Goal: Task Accomplishment & Management: Manage account settings

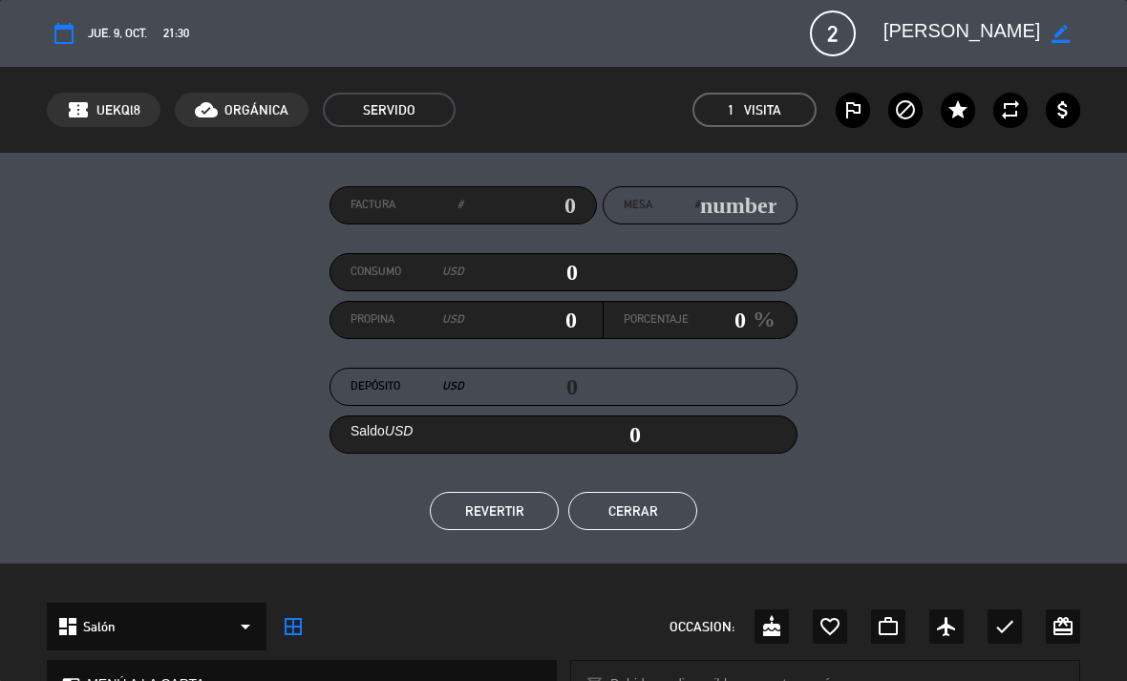
scroll to position [55, 0]
click at [768, 108] on em "Visita" at bounding box center [762, 110] width 37 height 22
click at [631, 512] on button "Cerrar" at bounding box center [632, 511] width 129 height 38
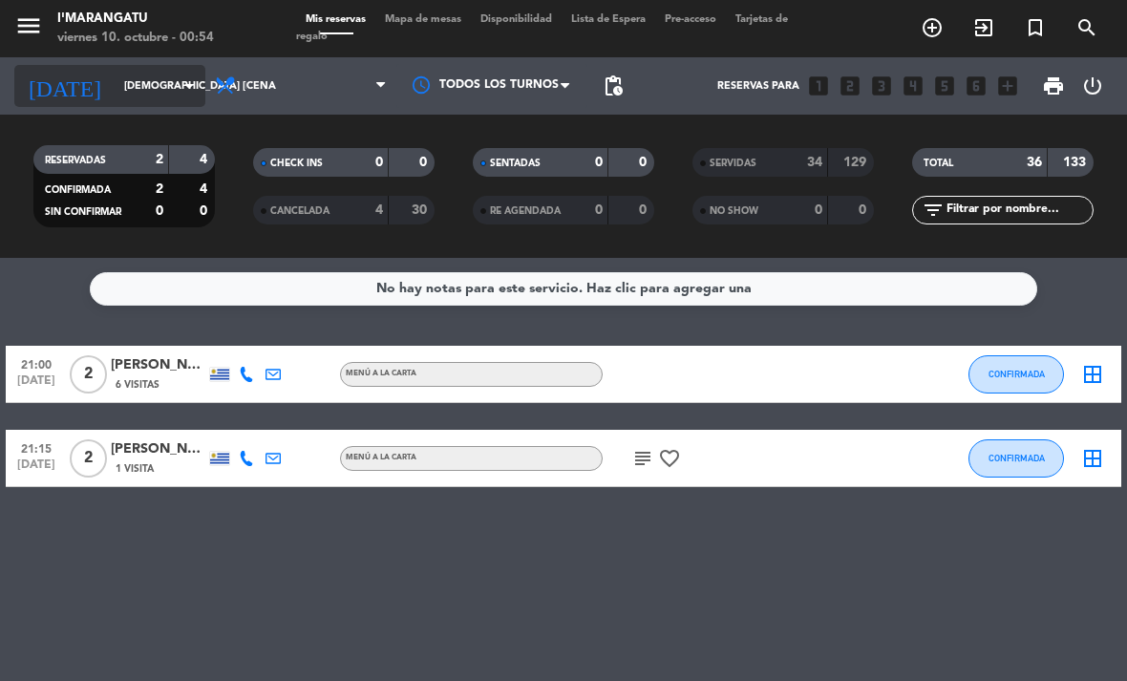
click at [177, 100] on input "[DEMOGRAPHIC_DATA] [DATE]" at bounding box center [185, 87] width 141 height 32
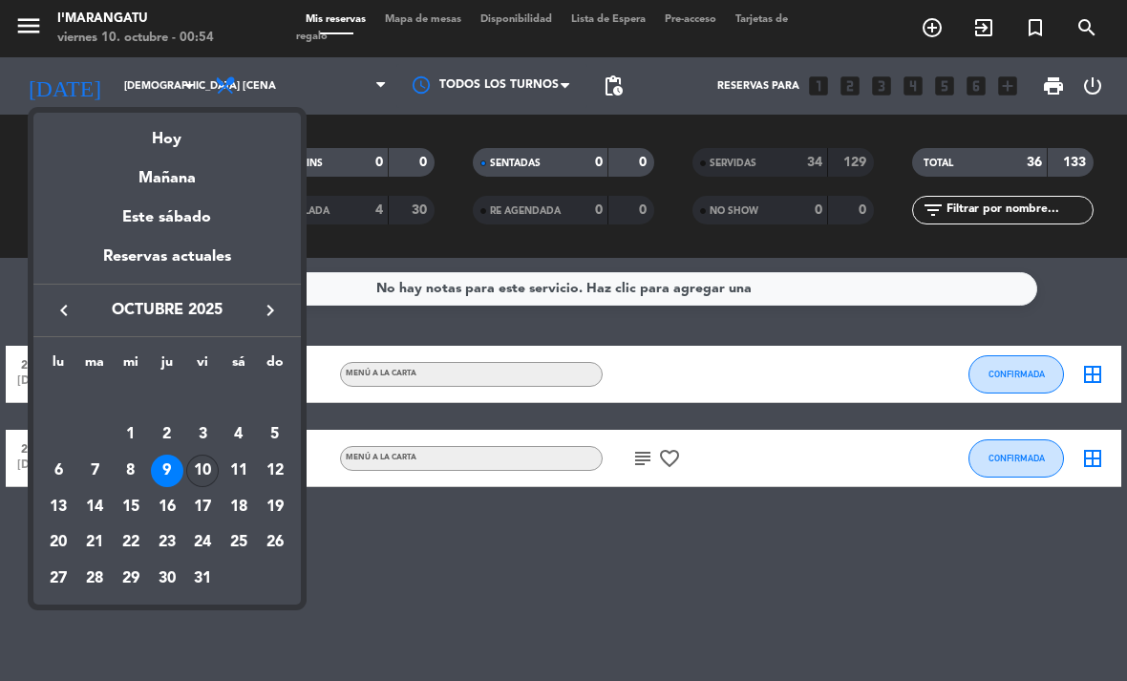
click at [199, 471] on div "10" at bounding box center [202, 470] width 32 height 32
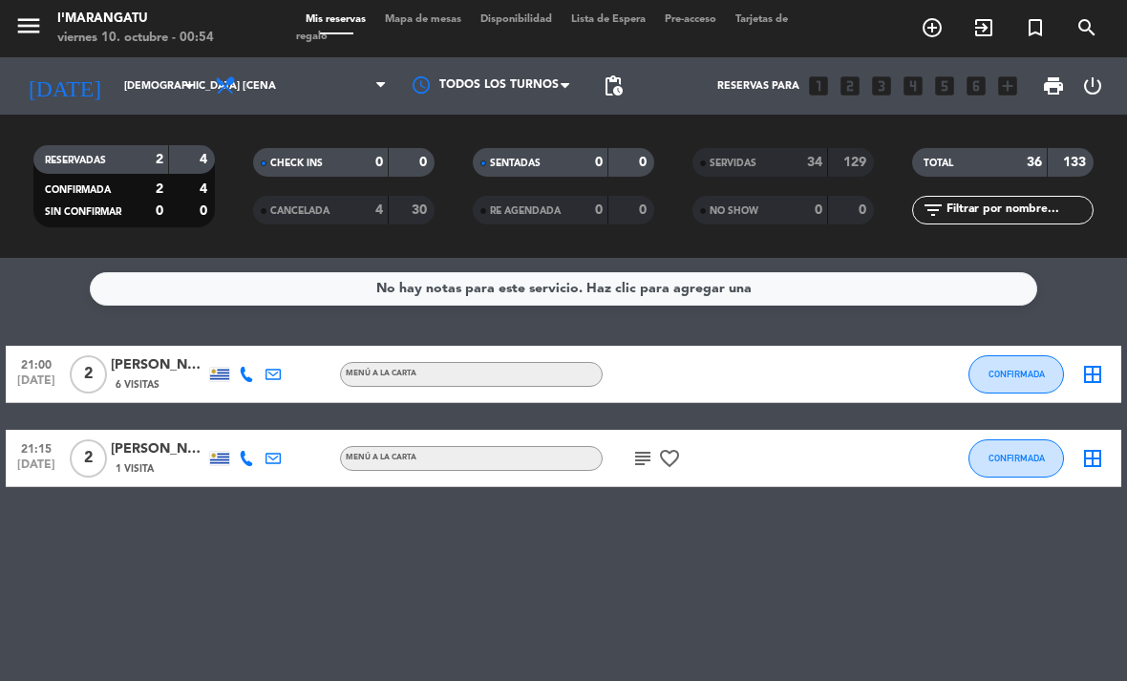
type input "vie. [DATE]"
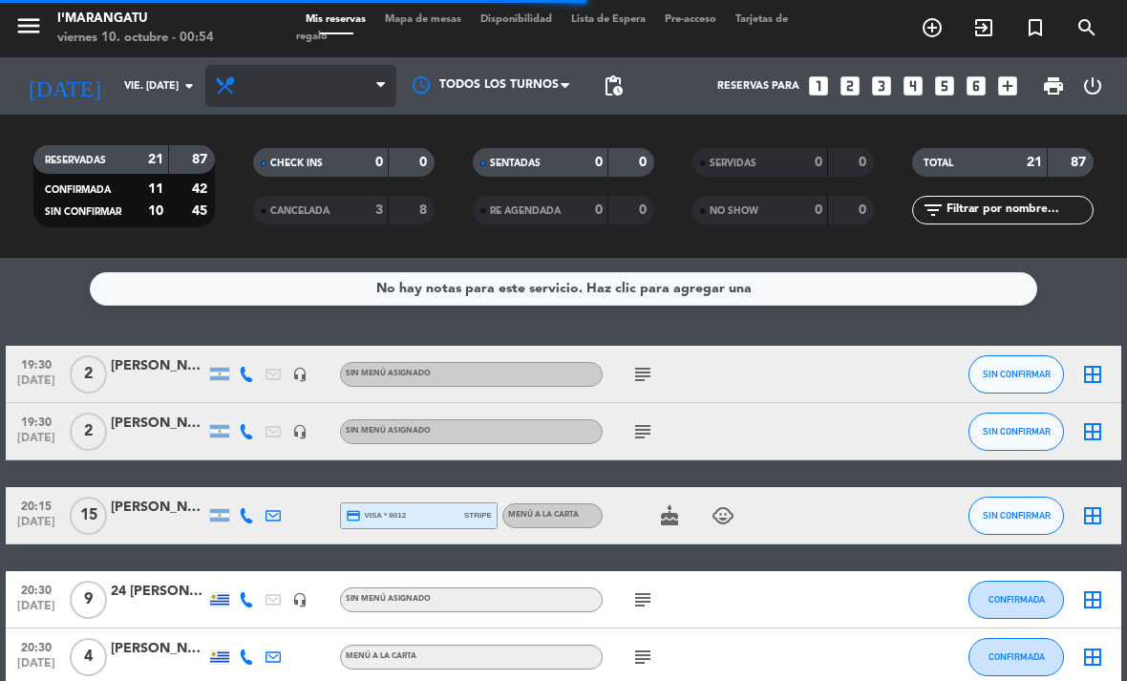
click at [276, 90] on span "Cena" at bounding box center [300, 86] width 191 height 42
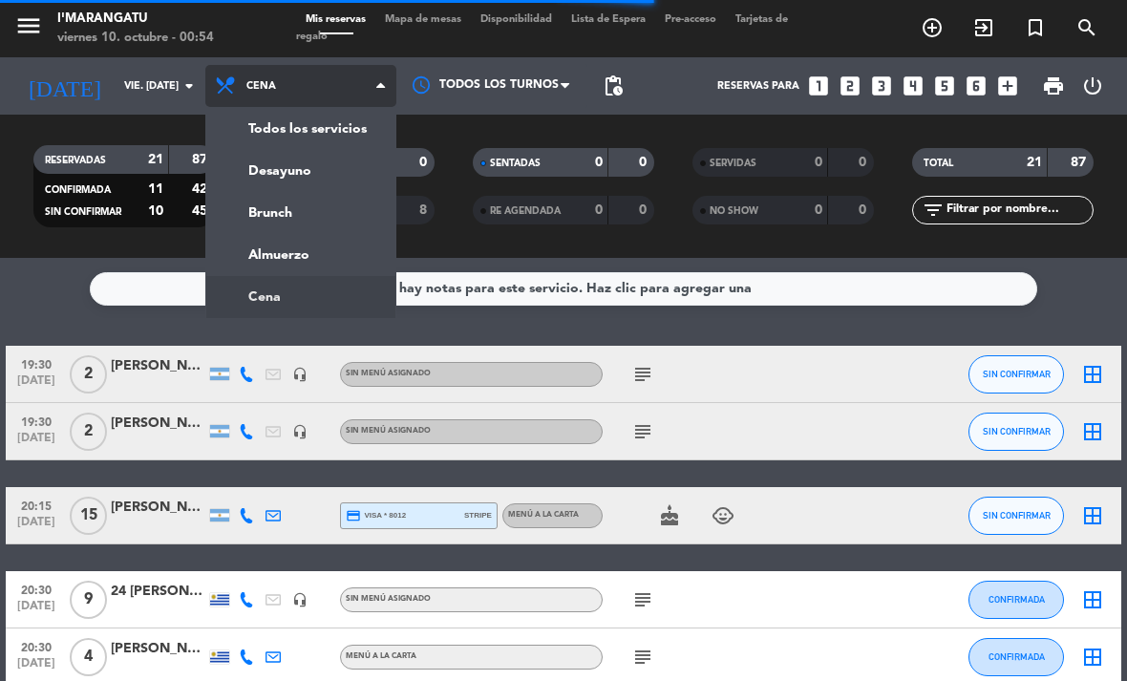
click at [260, 256] on div "menu I'marangatu viernes 10. octubre - 00:54 Mis reservas Mapa de mesas Disponi…" at bounding box center [563, 129] width 1127 height 258
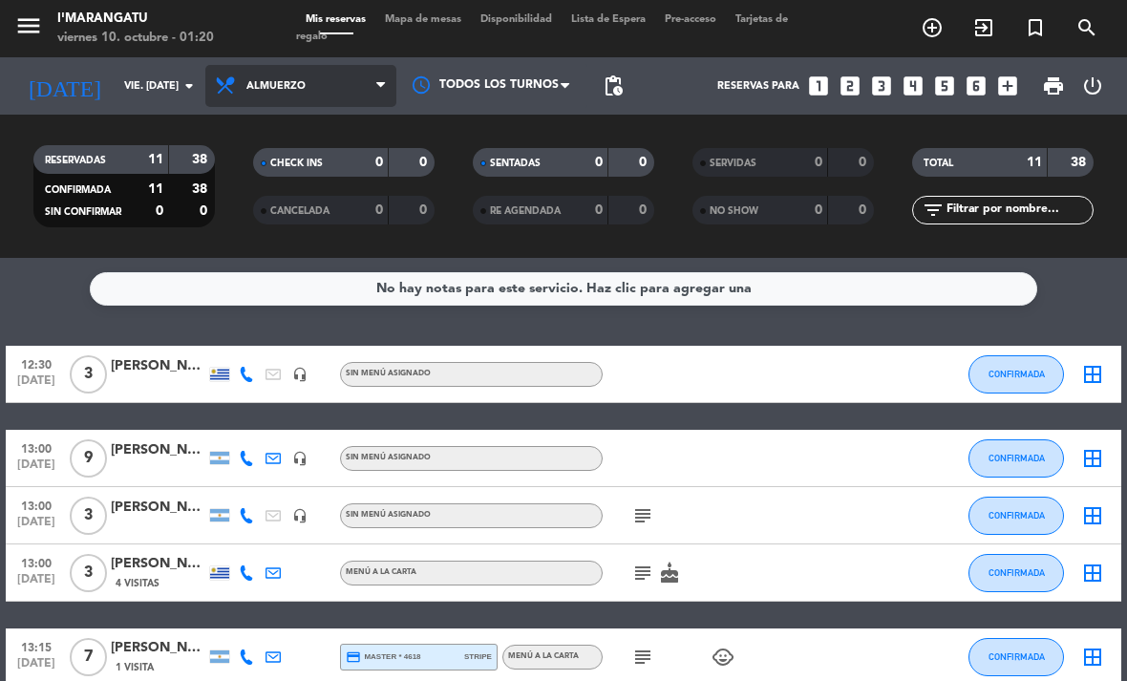
click at [311, 87] on span "Almuerzo" at bounding box center [300, 86] width 191 height 42
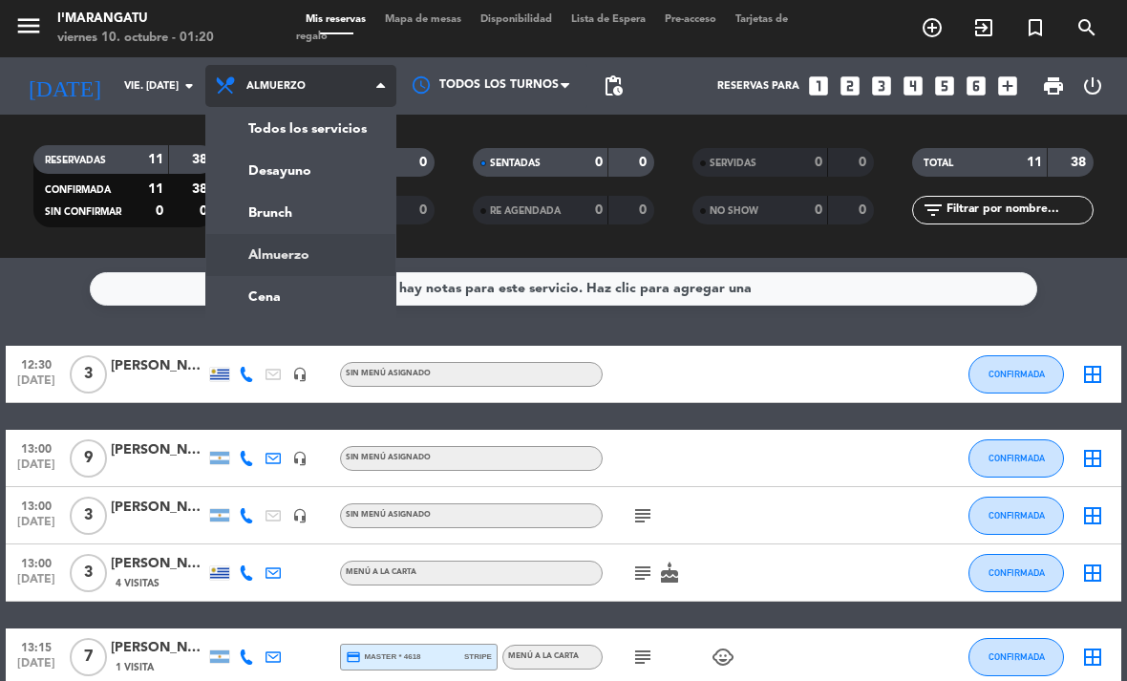
click at [306, 297] on ng-component "menu I'marangatu viernes 10. octubre - 01:20 Mis reservas Mapa de mesas Disponi…" at bounding box center [563, 340] width 1127 height 681
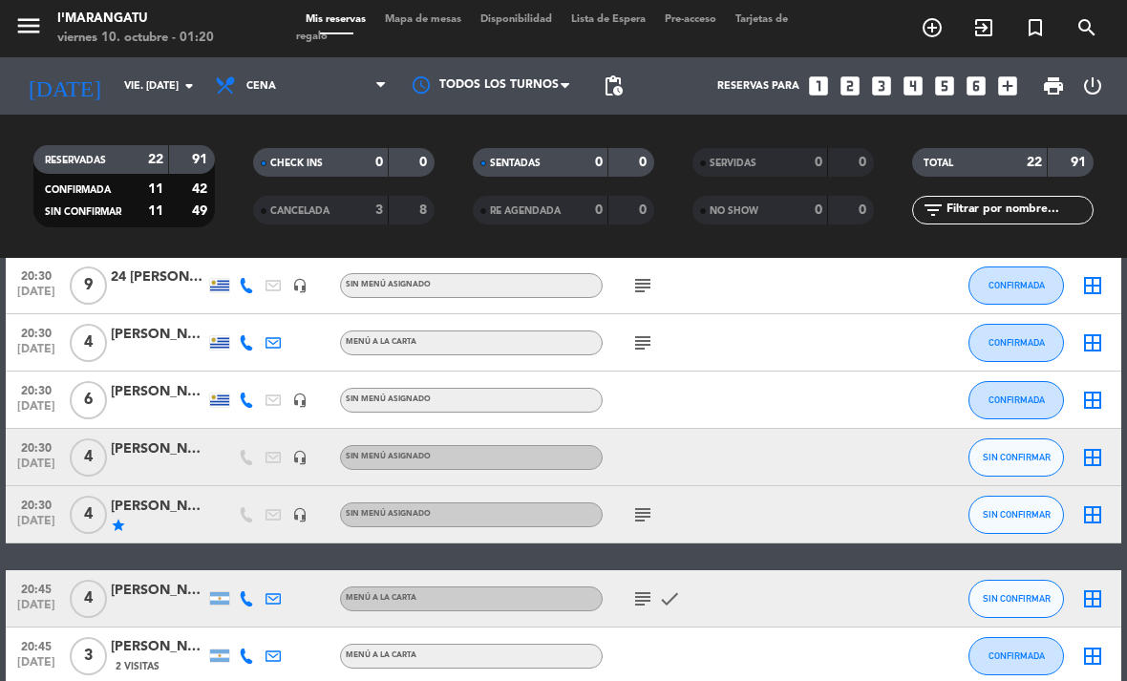
scroll to position [275, 0]
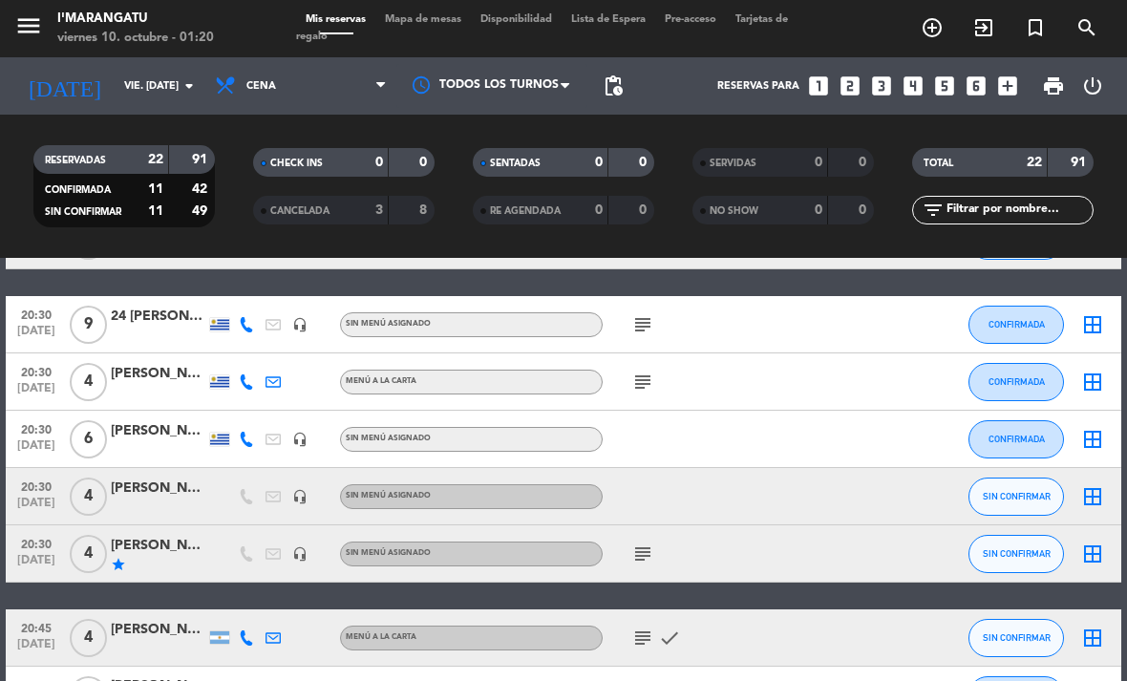
click at [653, 328] on icon "subject" at bounding box center [642, 324] width 23 height 23
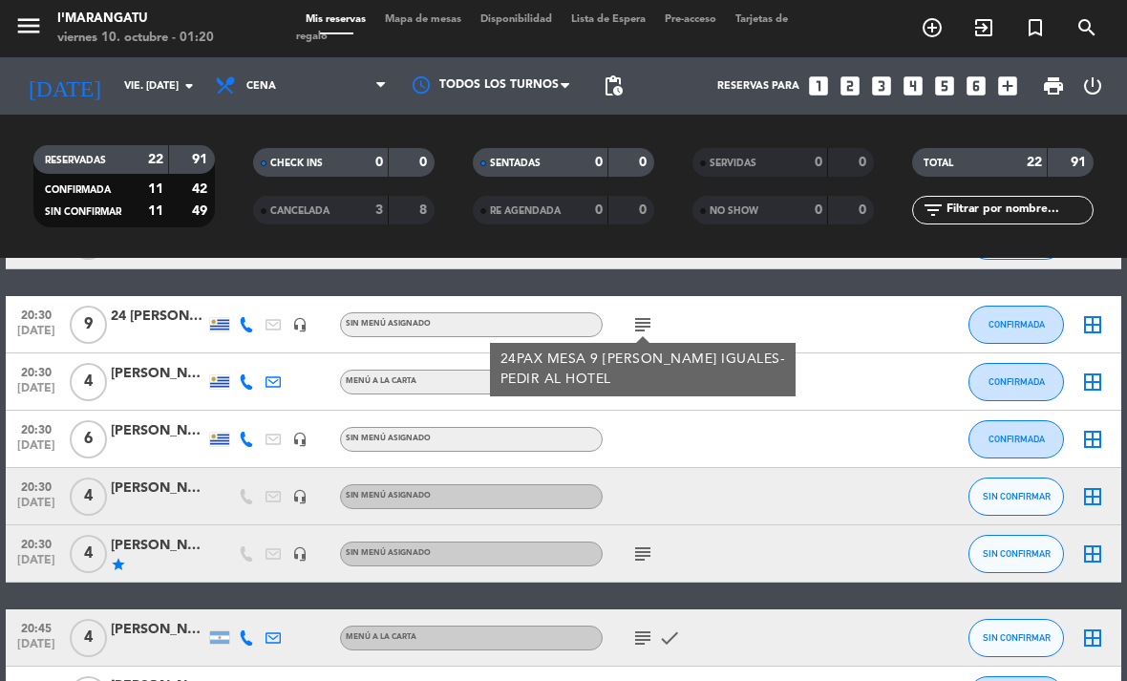
click at [637, 561] on icon "subject" at bounding box center [642, 553] width 23 height 23
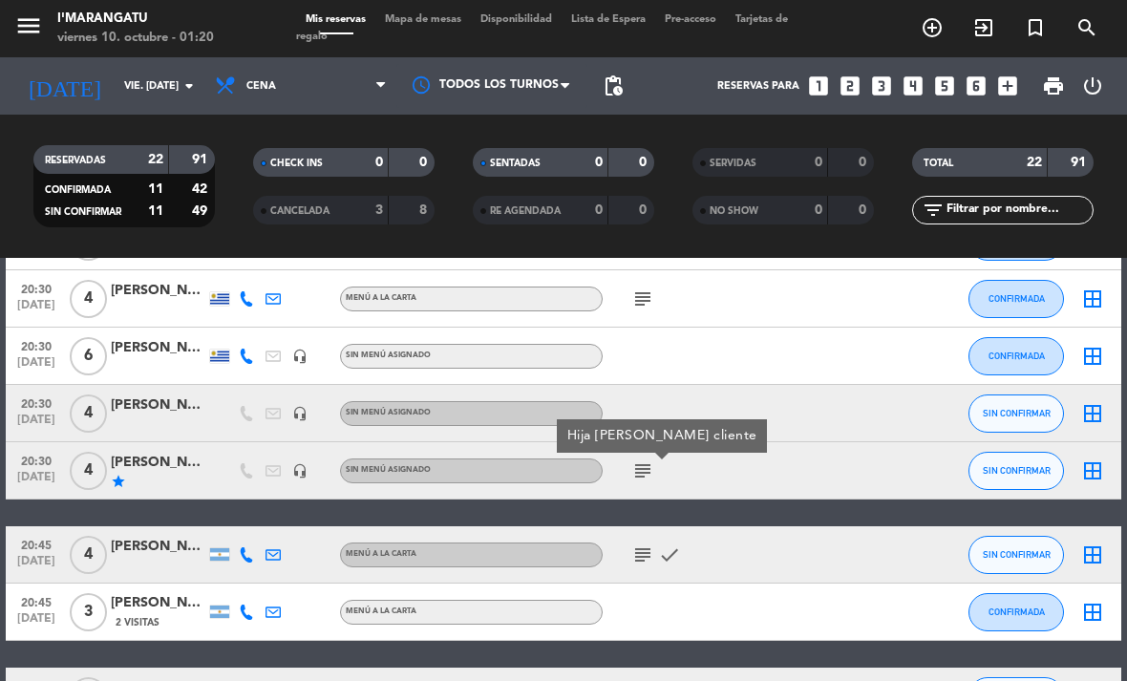
scroll to position [370, 0]
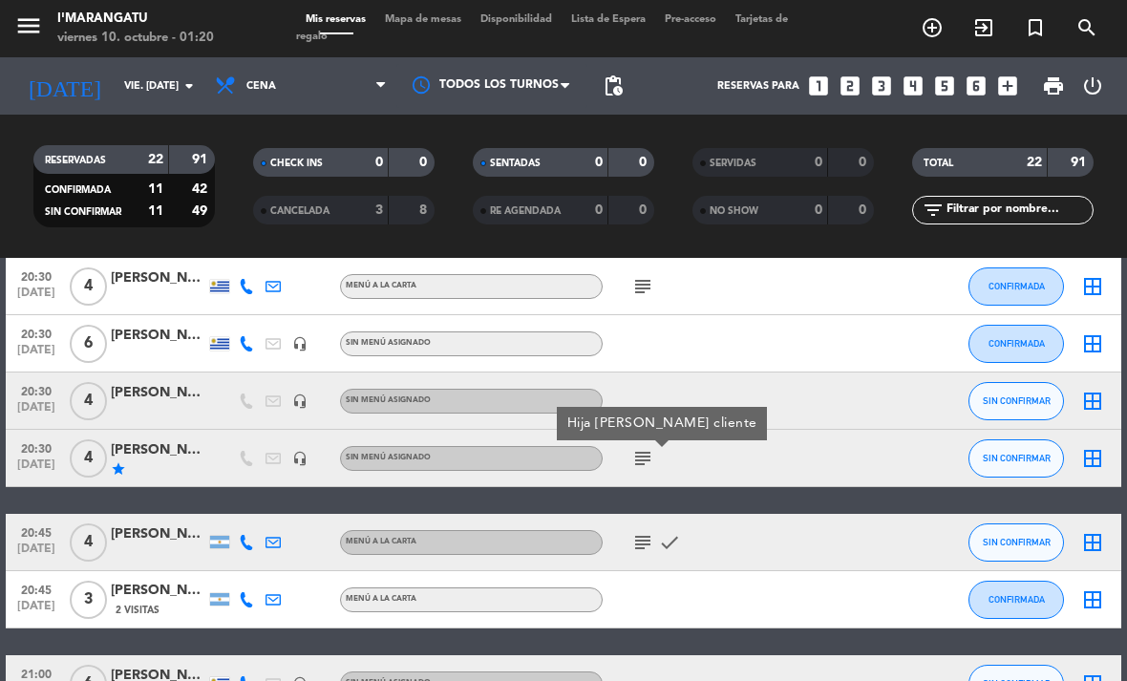
click at [640, 539] on icon "subject" at bounding box center [642, 542] width 23 height 23
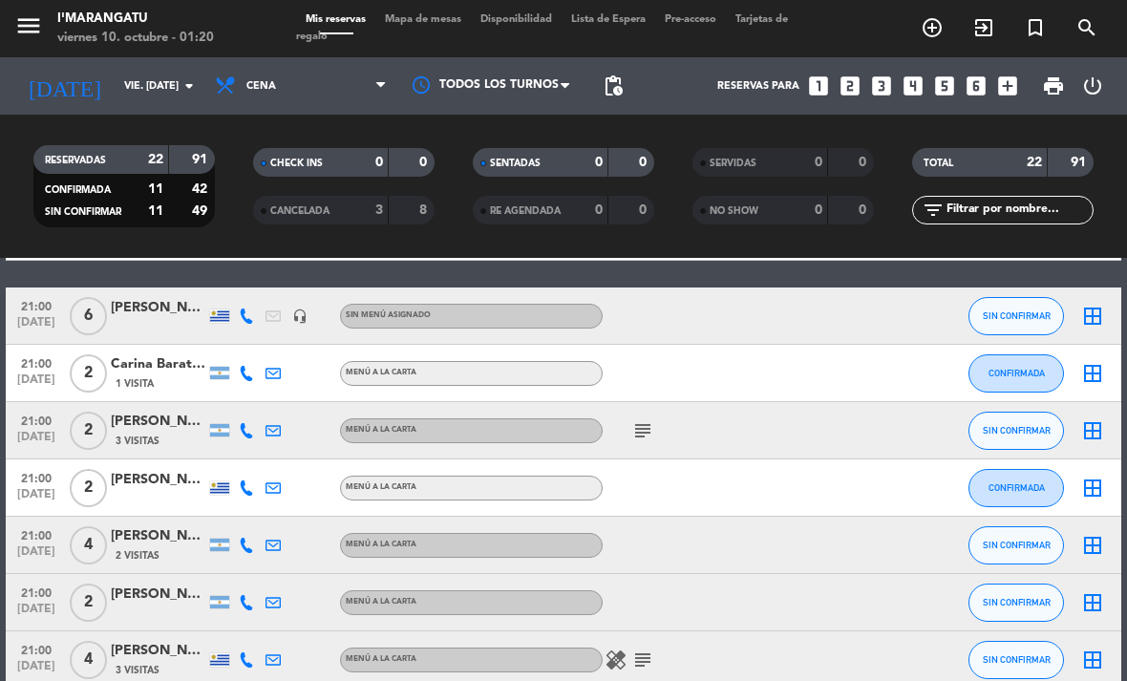
scroll to position [745, 0]
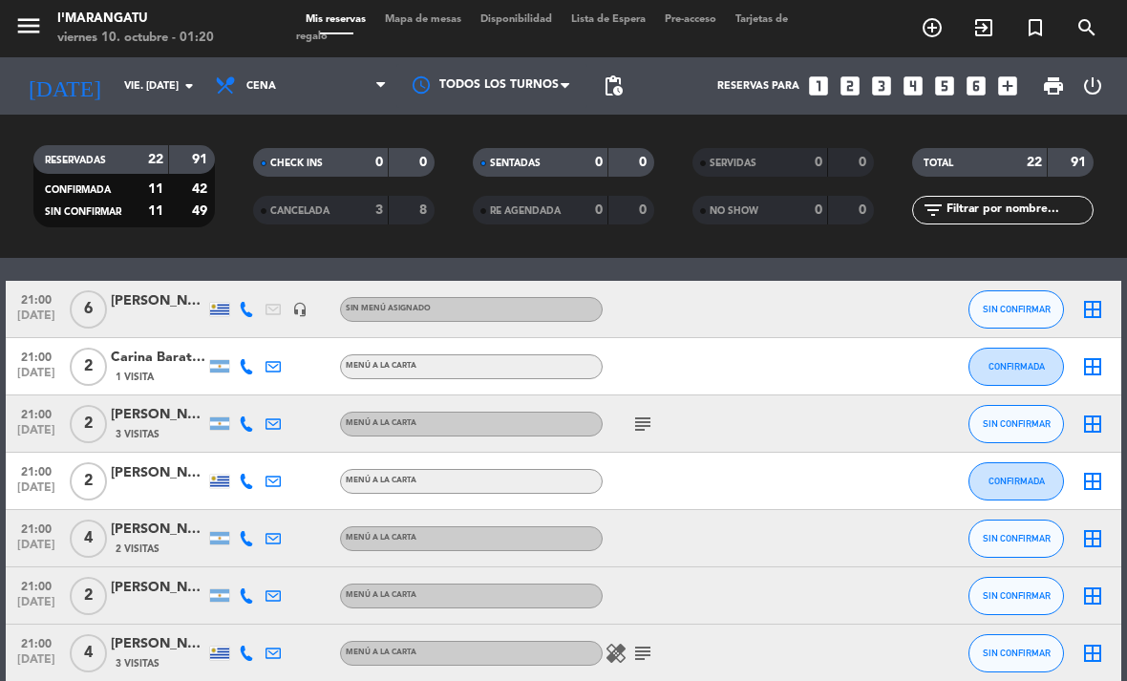
click at [640, 412] on icon "subject" at bounding box center [642, 423] width 23 height 23
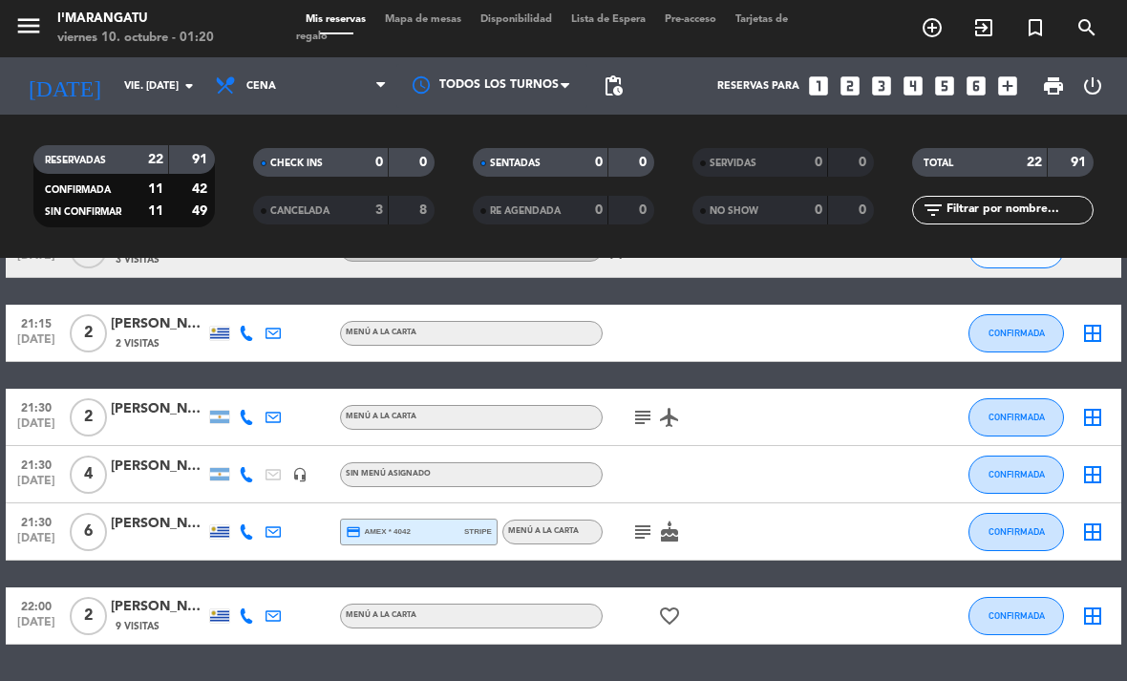
scroll to position [1147, 0]
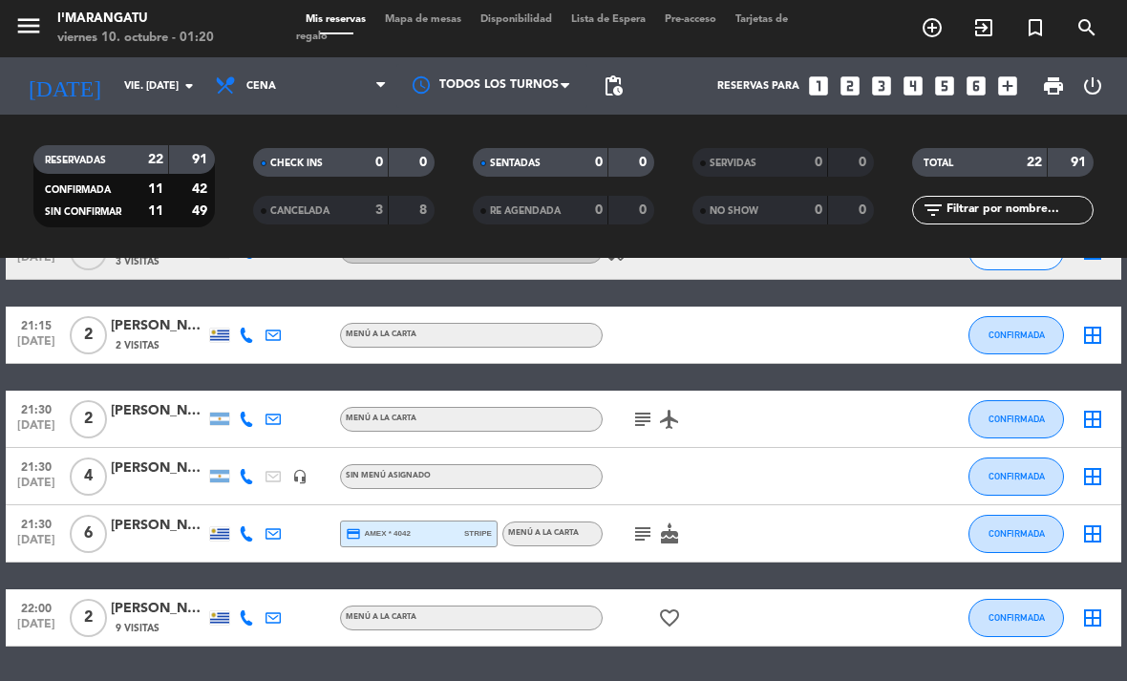
click at [671, 537] on icon "cake" at bounding box center [669, 533] width 23 height 23
click at [641, 530] on icon "subject" at bounding box center [642, 533] width 23 height 23
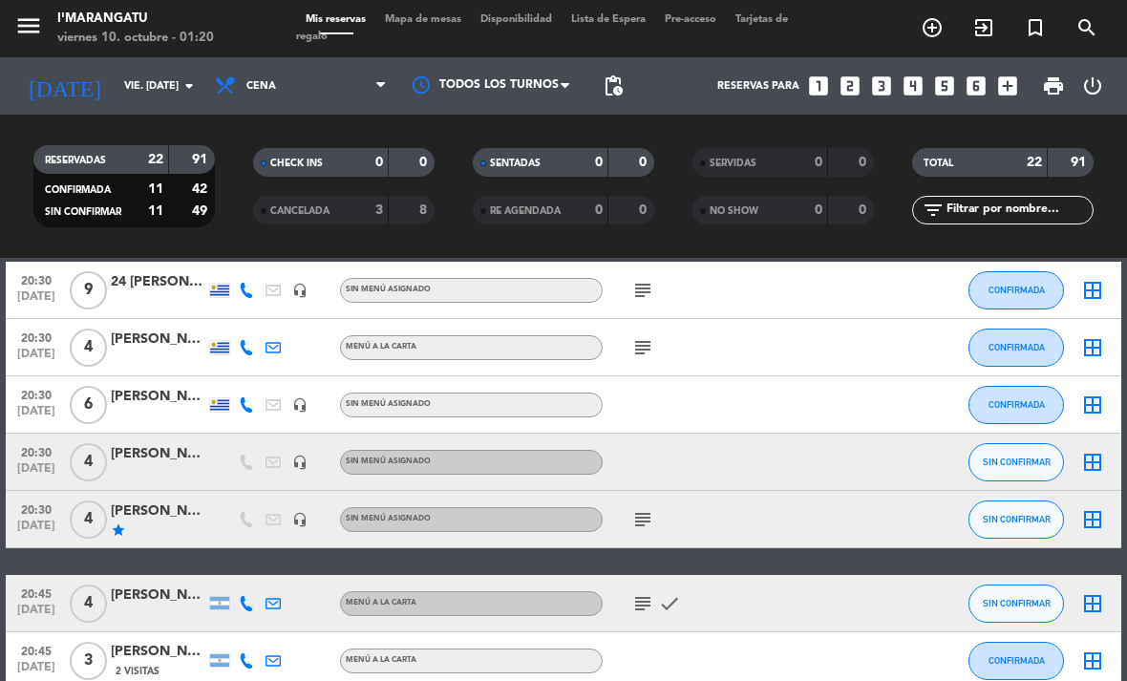
scroll to position [310, 0]
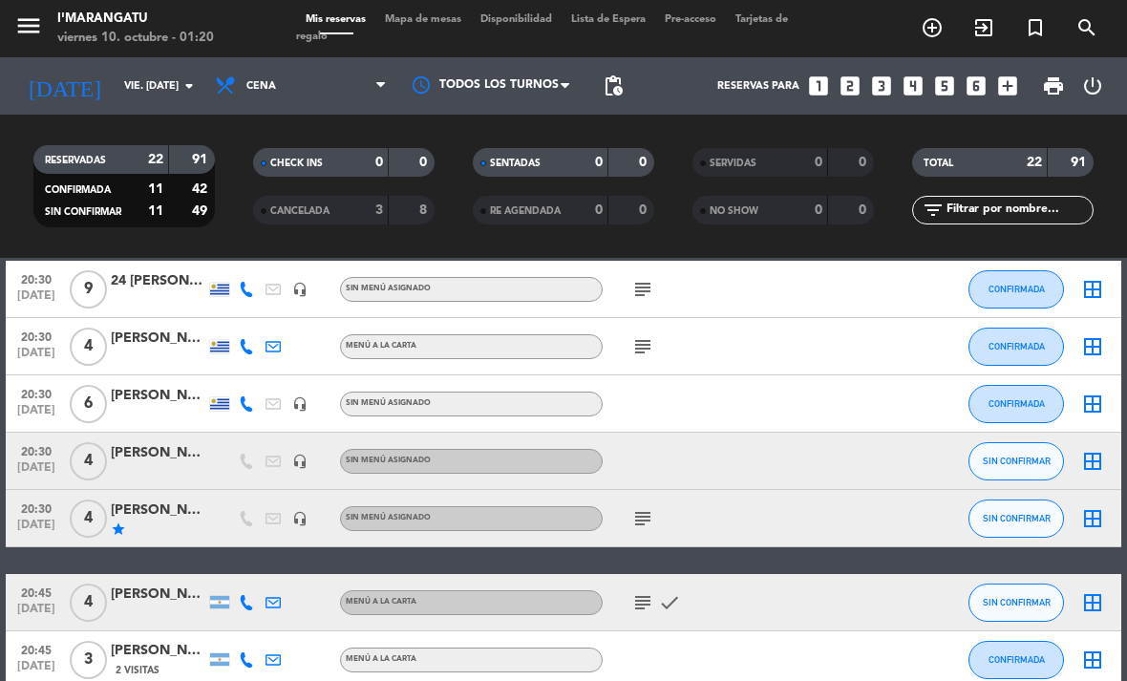
click at [644, 514] on icon "subject" at bounding box center [642, 518] width 23 height 23
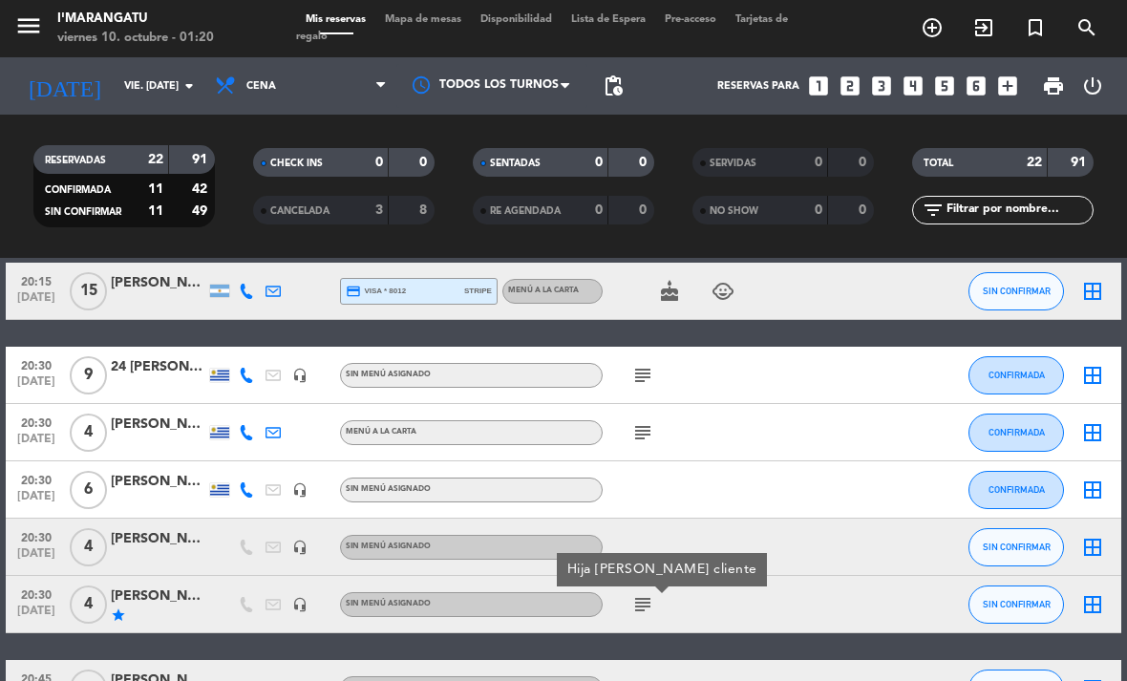
scroll to position [212, 0]
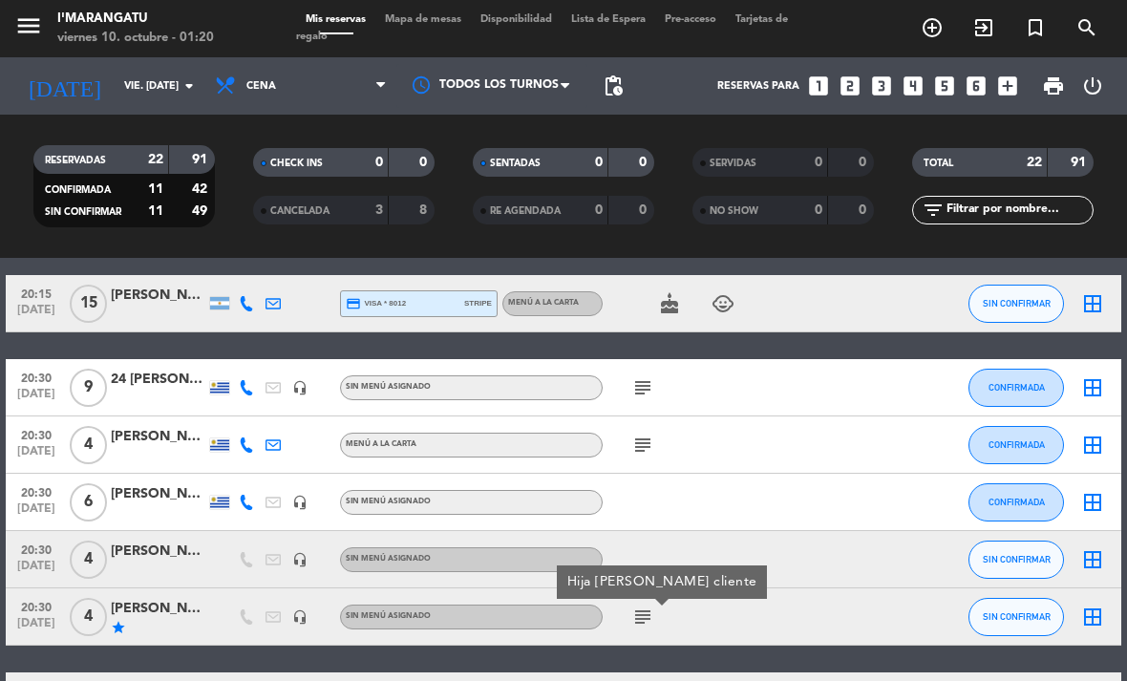
click at [639, 439] on icon "subject" at bounding box center [642, 444] width 23 height 23
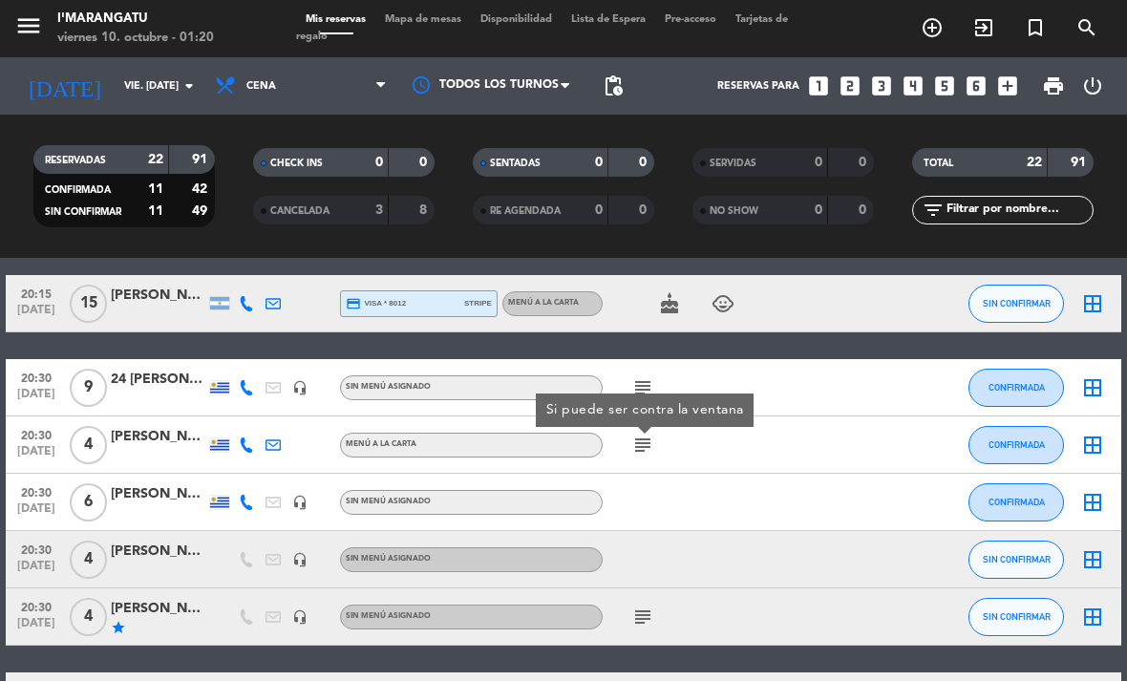
click at [657, 366] on div "subject" at bounding box center [682, 387] width 160 height 56
click at [648, 383] on icon "subject" at bounding box center [642, 387] width 23 height 23
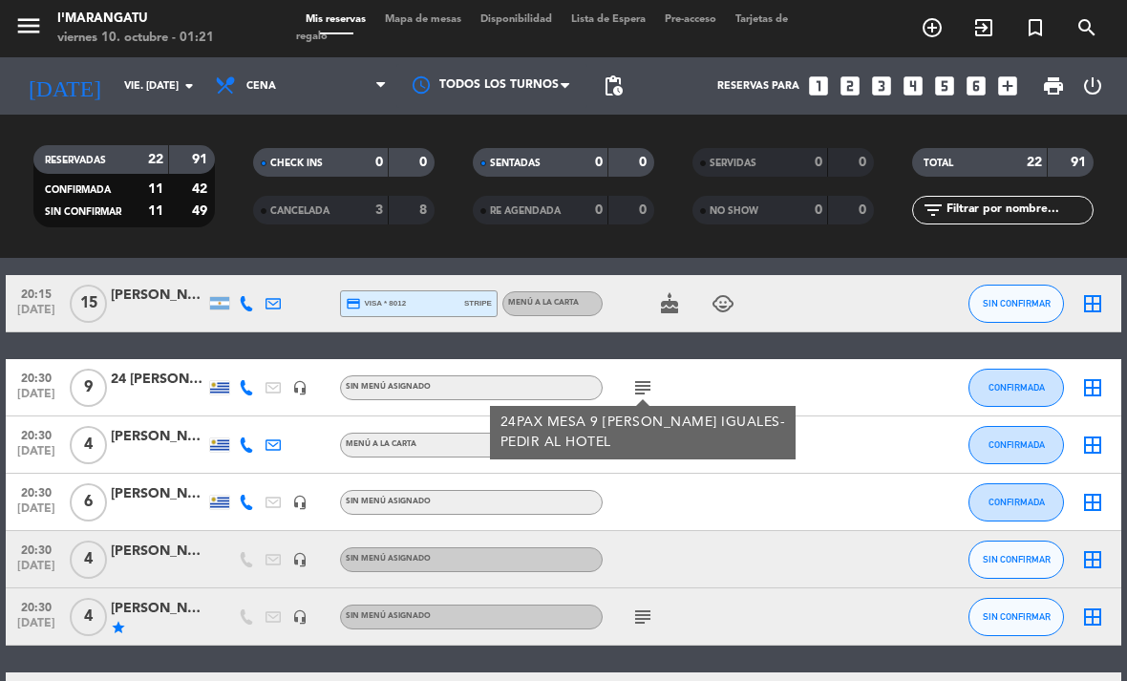
scroll to position [170, 0]
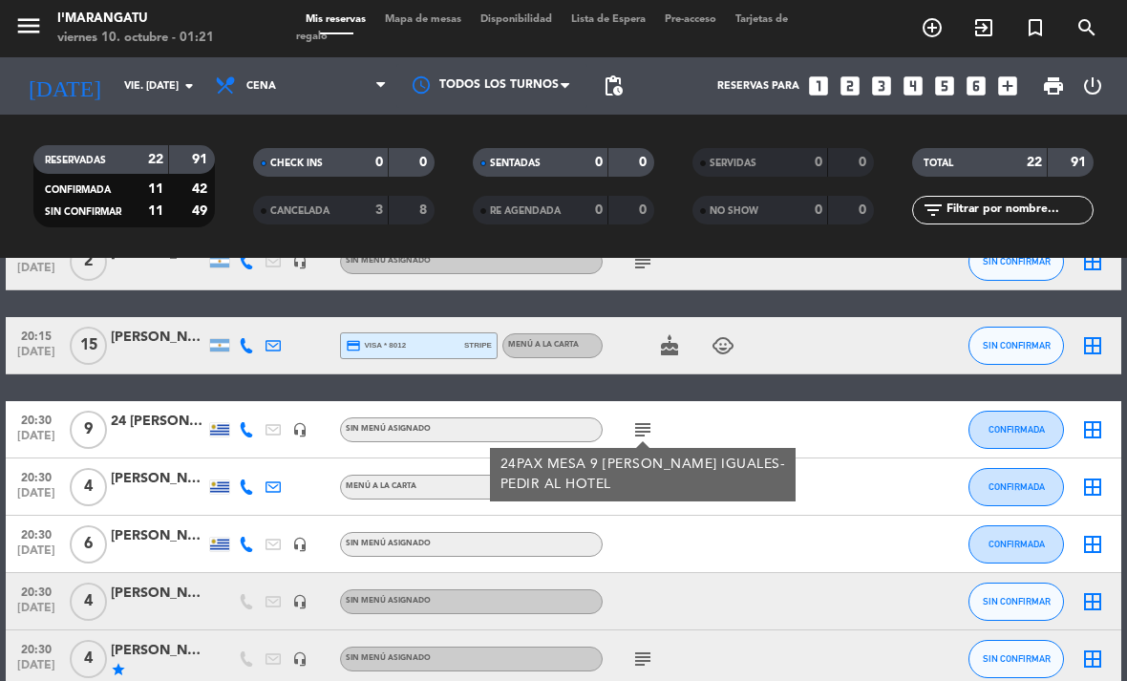
click at [675, 348] on icon "cake" at bounding box center [669, 345] width 23 height 23
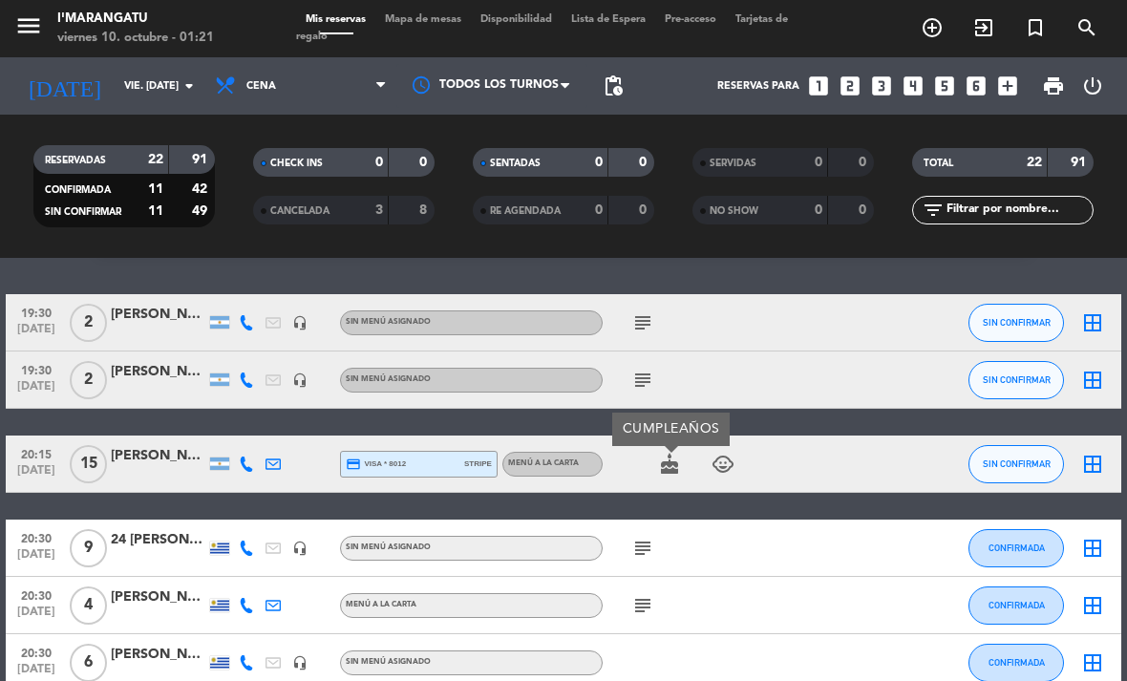
scroll to position [44, 0]
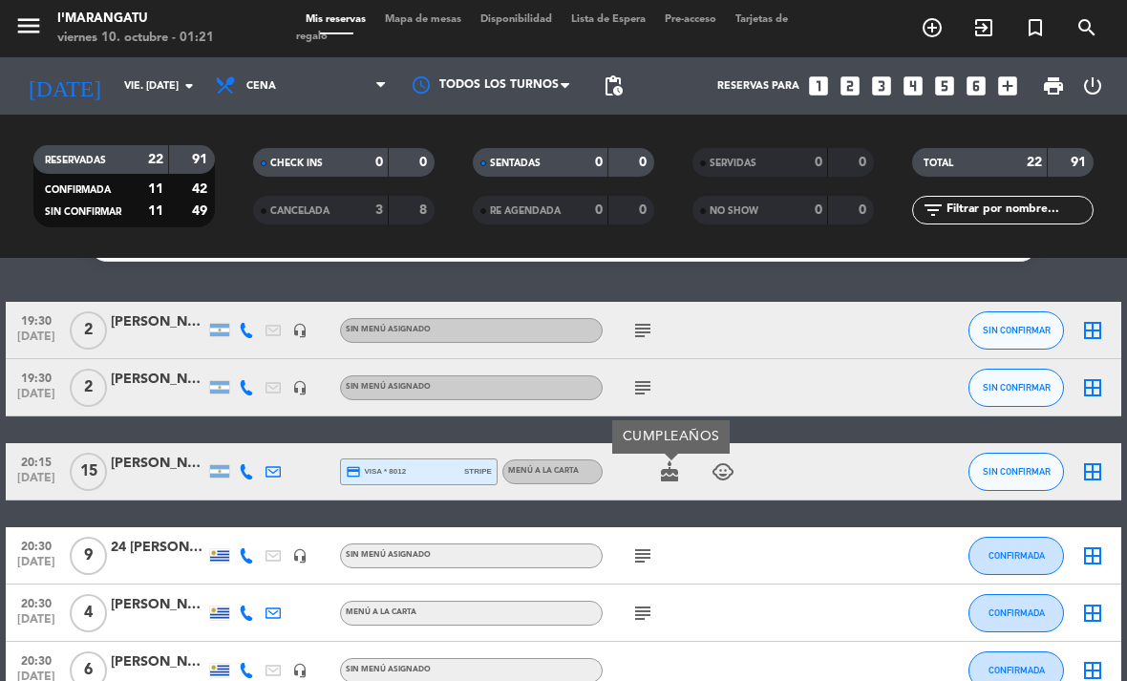
click at [643, 384] on icon "subject" at bounding box center [642, 387] width 23 height 23
click at [644, 323] on icon "subject" at bounding box center [642, 330] width 23 height 23
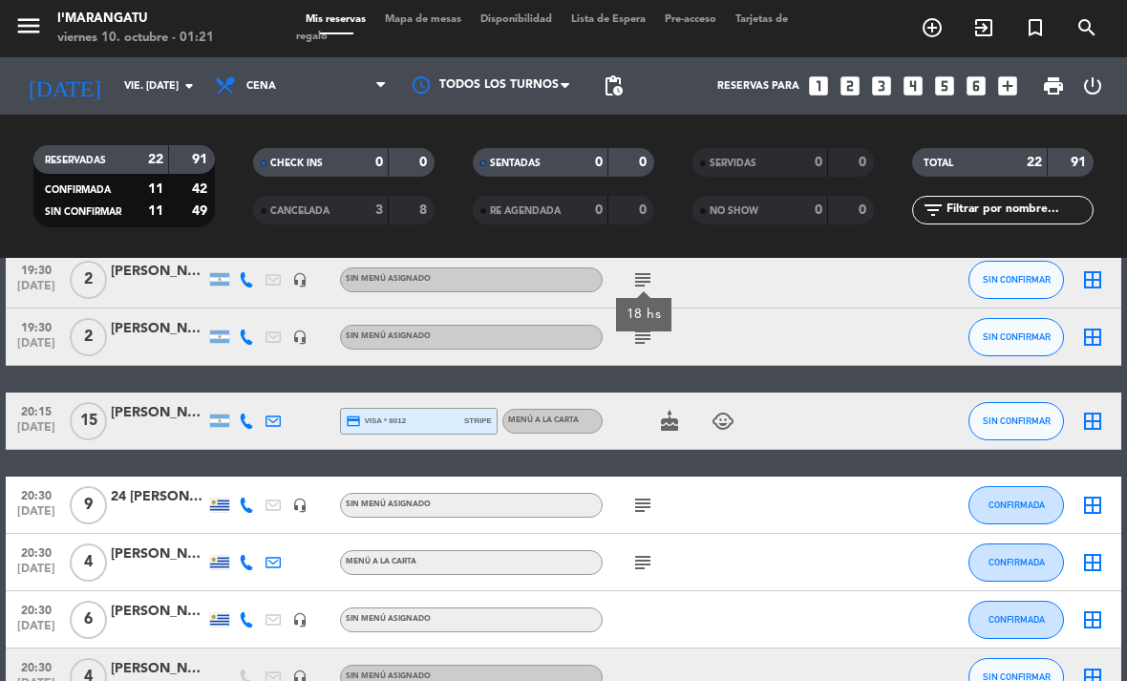
scroll to position [98, 0]
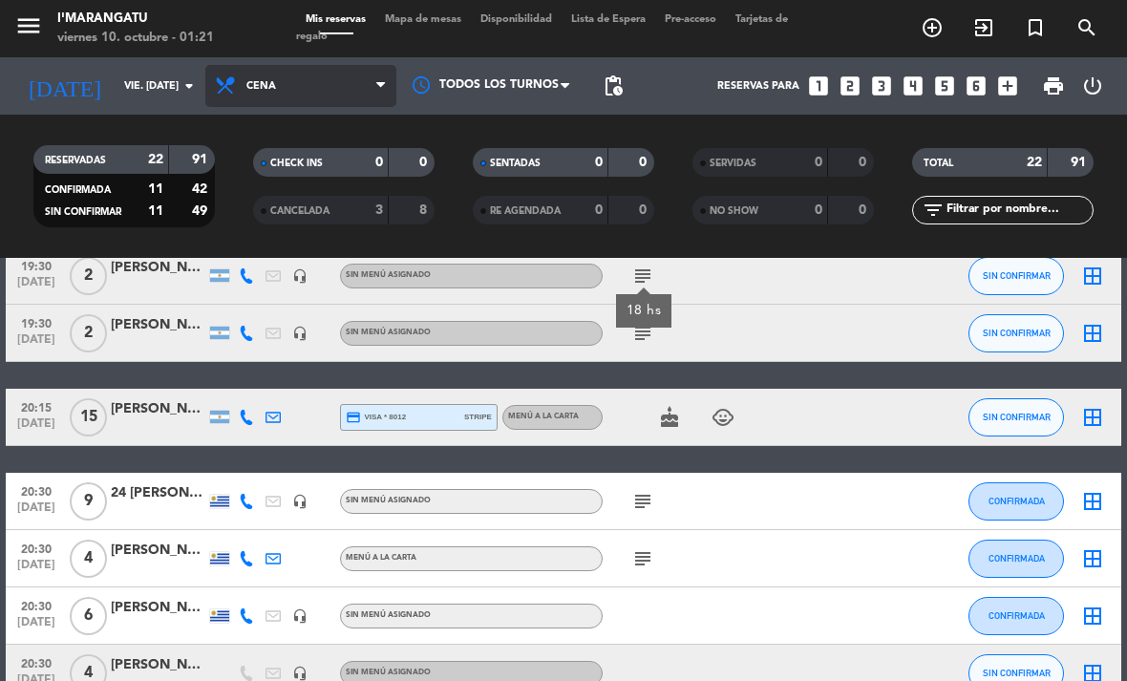
click at [304, 85] on span "Cena" at bounding box center [300, 86] width 191 height 42
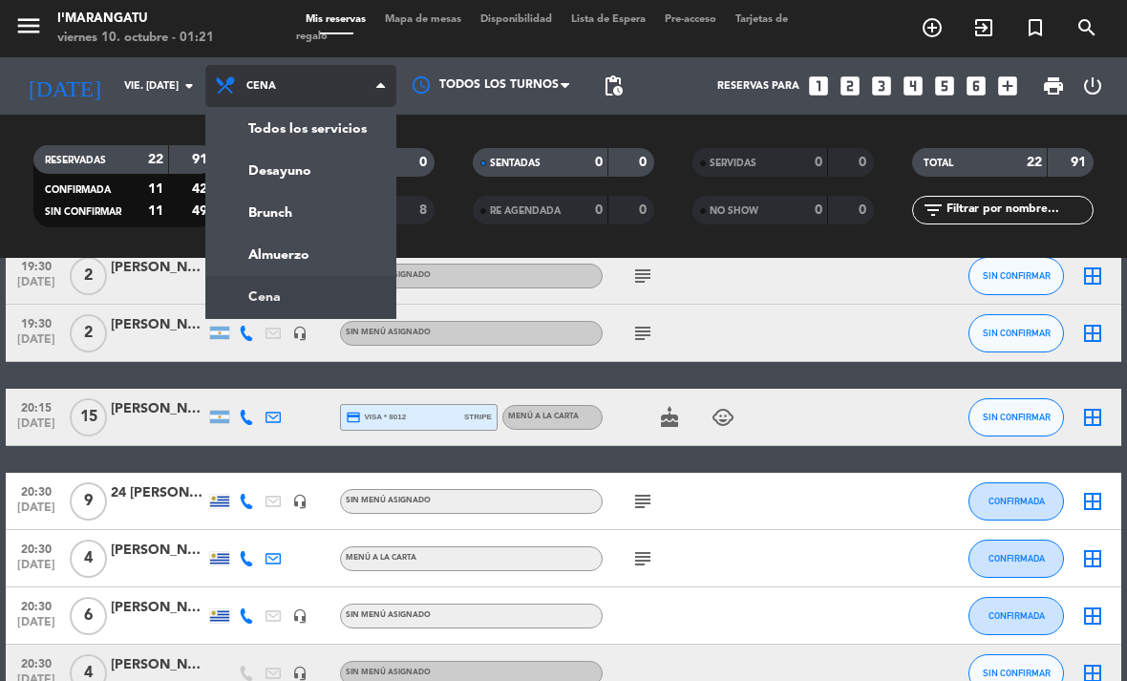
click at [305, 253] on div "menu I'marangatu viernes 10. octubre - 01:21 Mis reservas Mapa de mesas Disponi…" at bounding box center [563, 129] width 1127 height 258
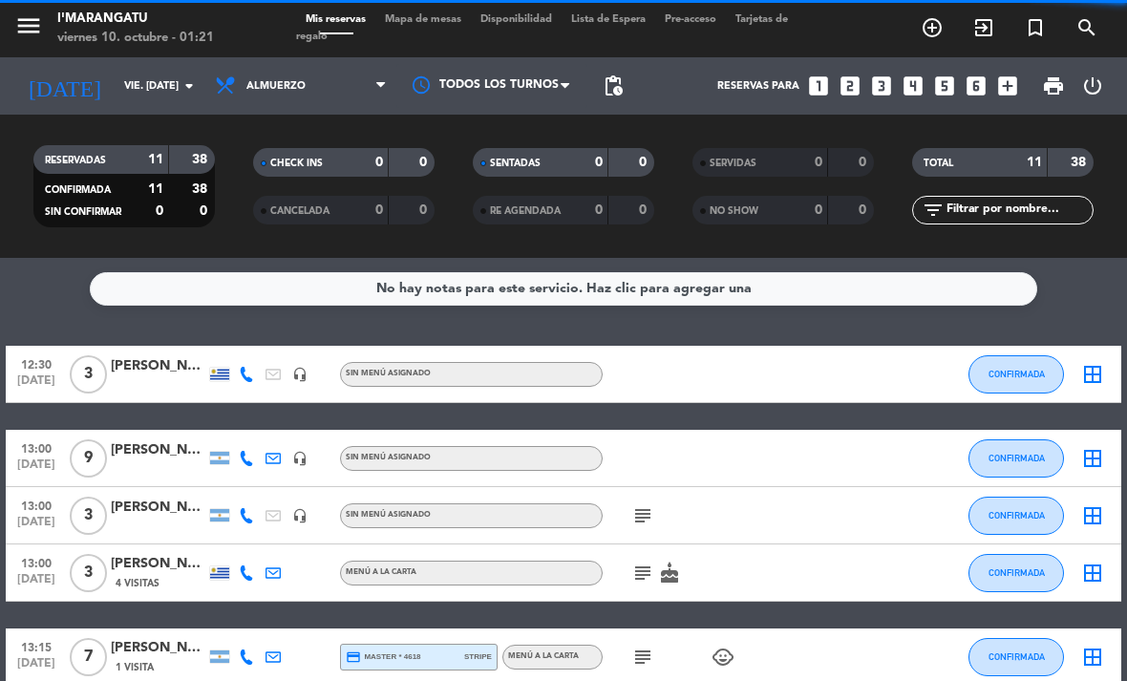
scroll to position [0, 0]
